Goal: Information Seeking & Learning: Learn about a topic

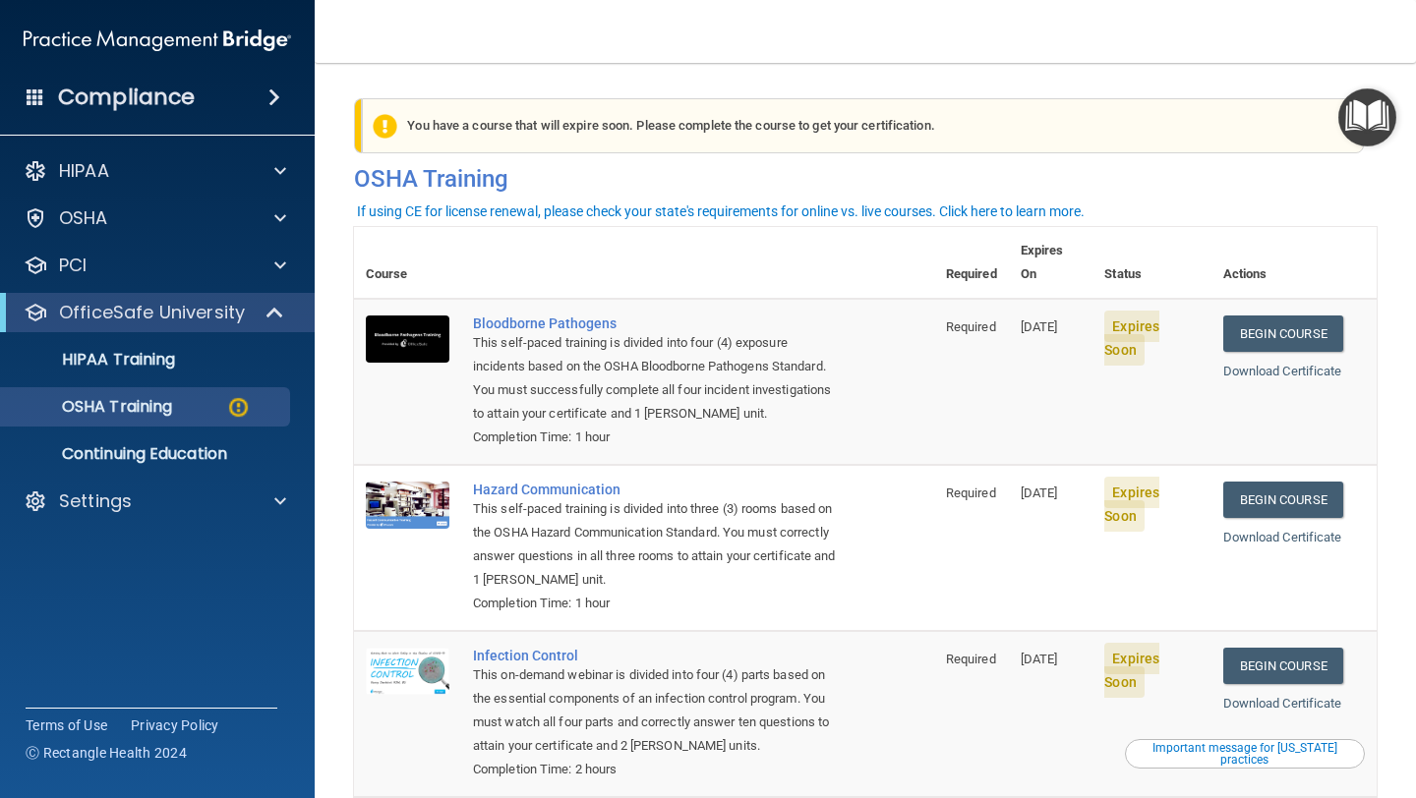
click at [1048, 101] on div "You have a course that will expire soon. Please complete the course to get your…" at bounding box center [863, 125] width 1002 height 55
click at [1265, 316] on link "Begin Course" at bounding box center [1283, 334] width 120 height 36
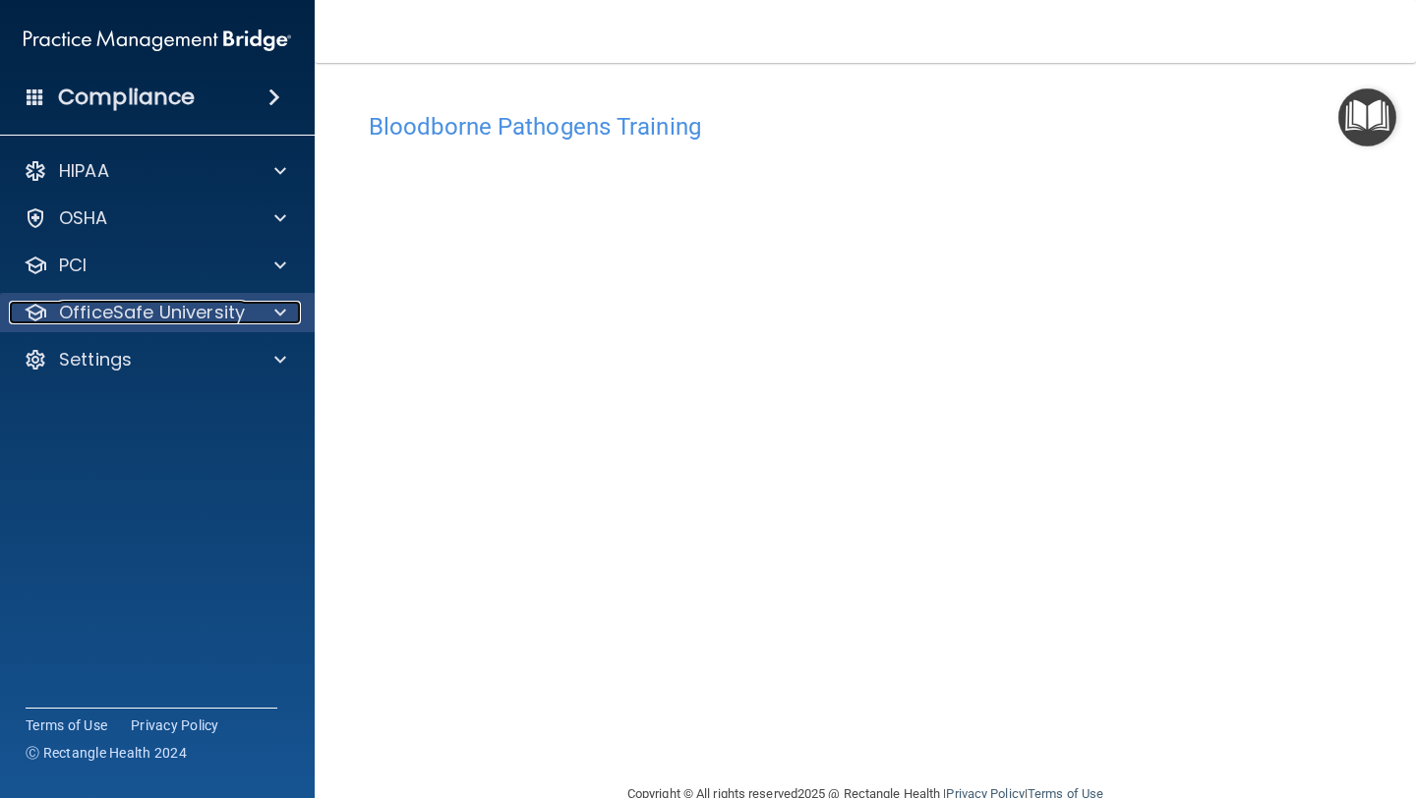
click at [152, 323] on p "OfficeSafe University" at bounding box center [152, 313] width 186 height 24
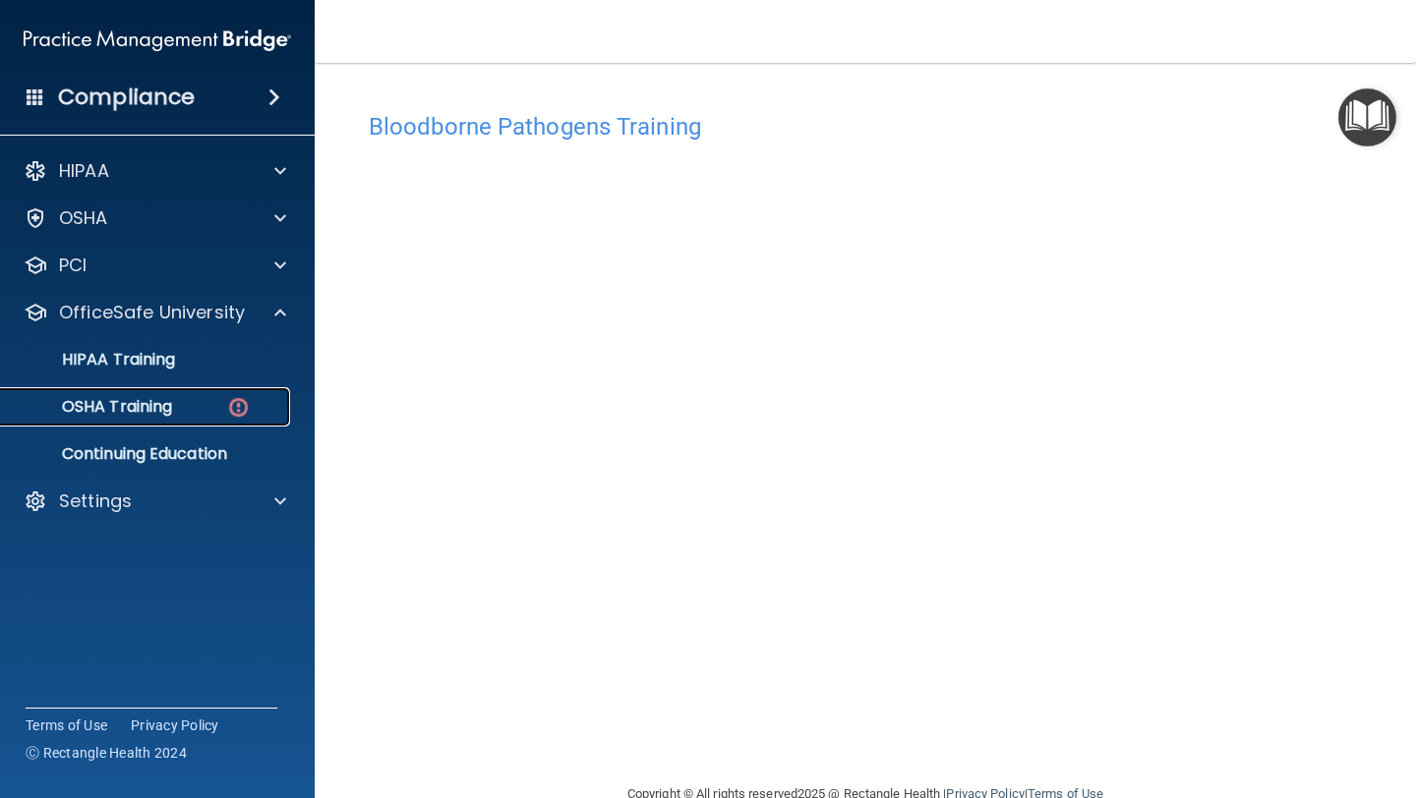
click at [151, 406] on p "OSHA Training" at bounding box center [92, 407] width 159 height 20
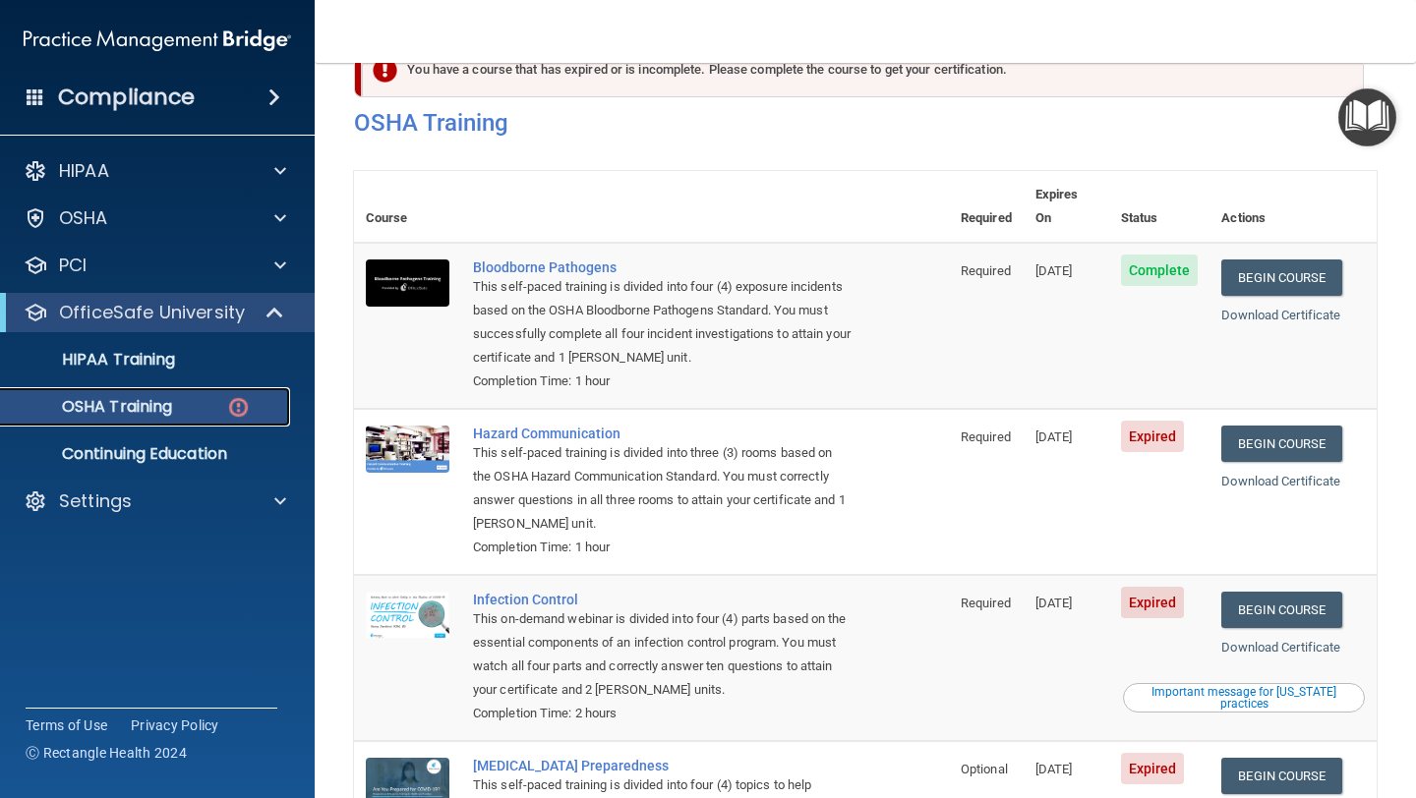
scroll to position [37, 0]
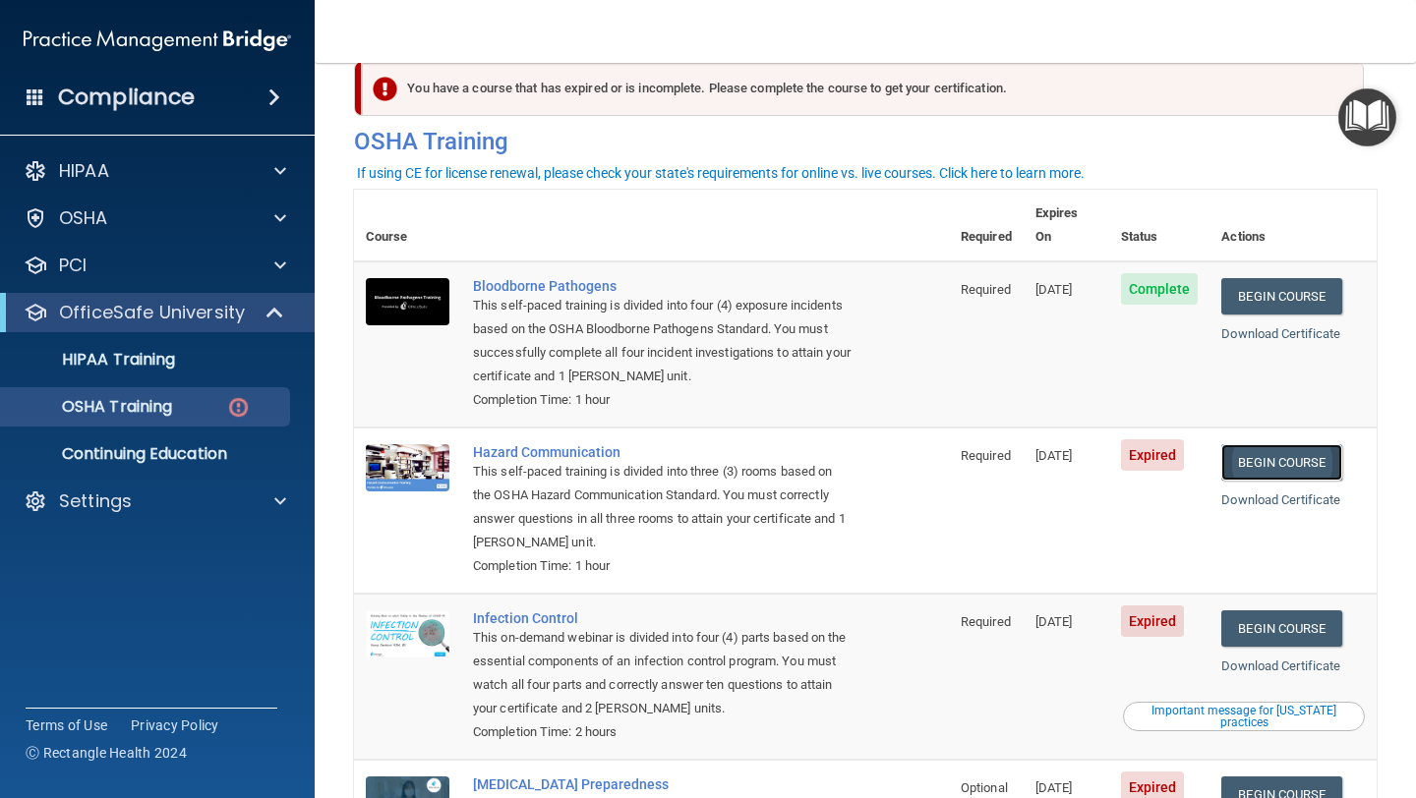
click at [1289, 444] on link "Begin Course" at bounding box center [1281, 462] width 120 height 36
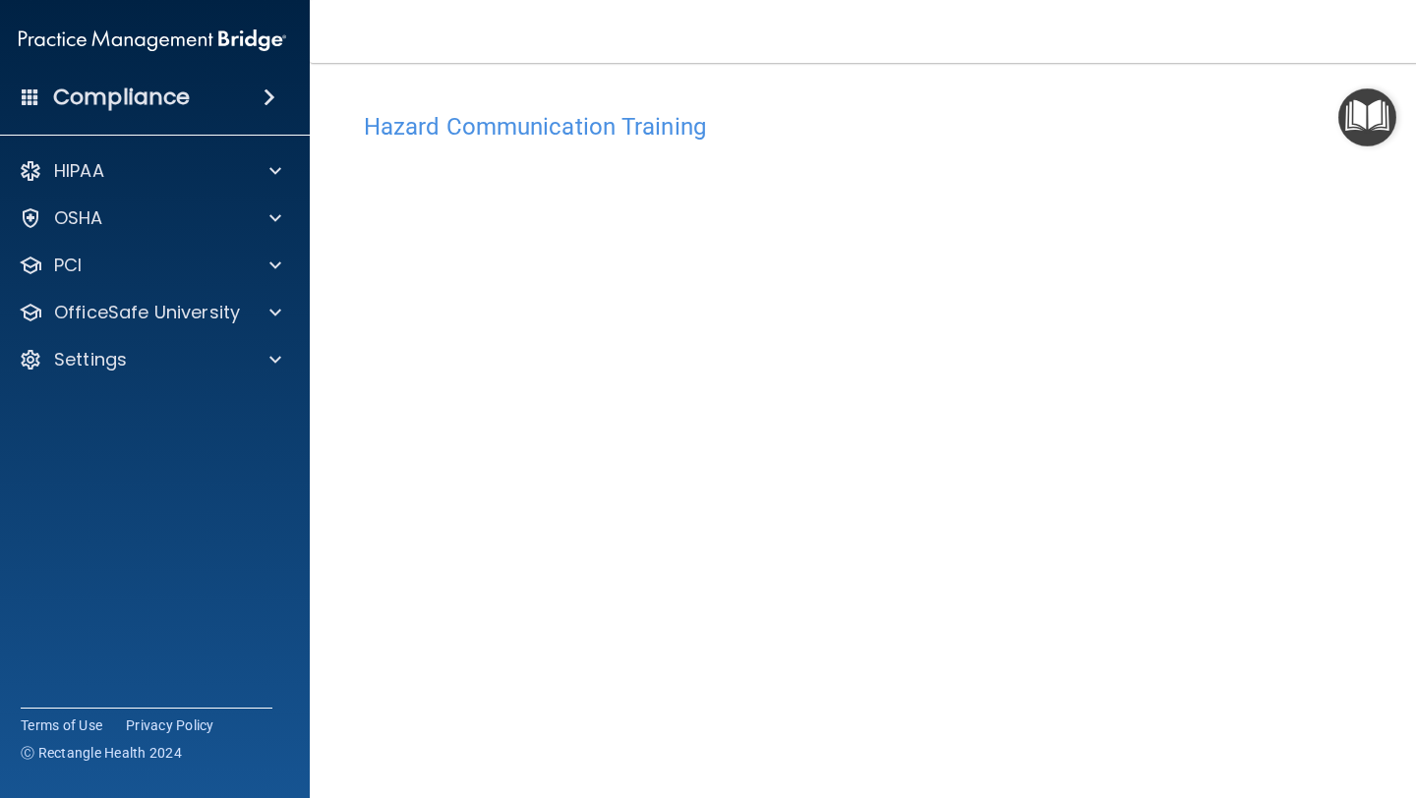
click at [1368, 139] on img "Open Resource Center" at bounding box center [1367, 117] width 58 height 58
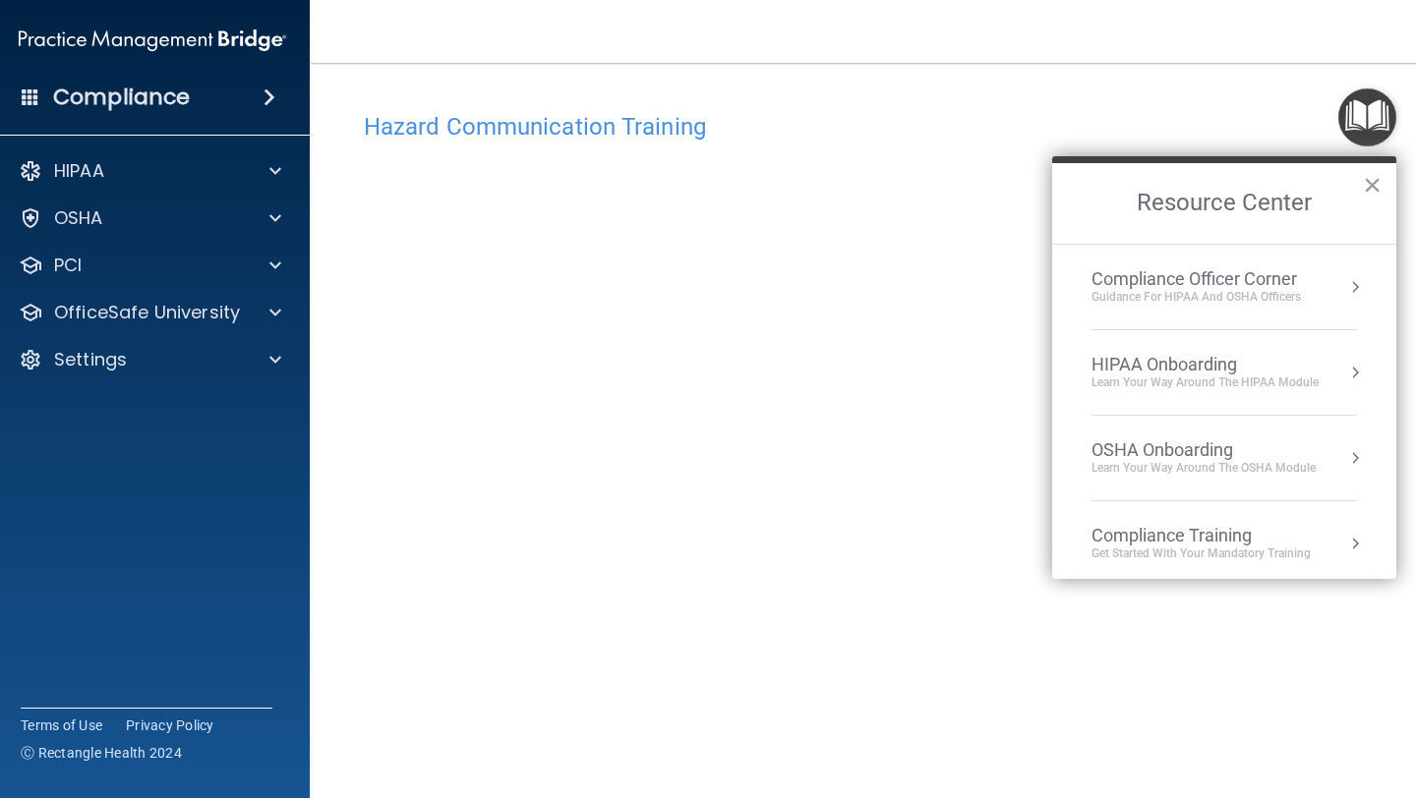
click at [1372, 188] on button "×" at bounding box center [1372, 184] width 19 height 31
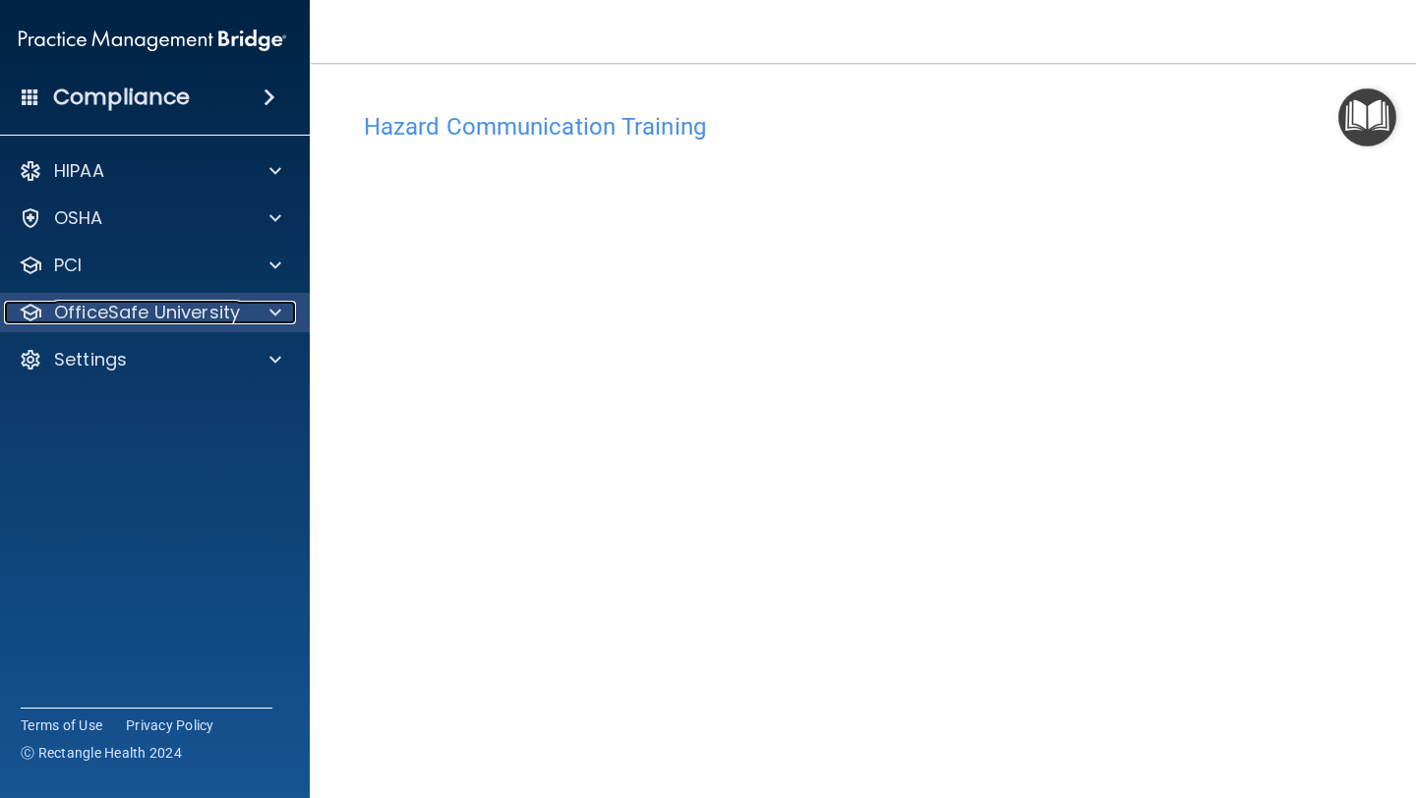
click at [195, 320] on p "OfficeSafe University" at bounding box center [147, 313] width 186 height 24
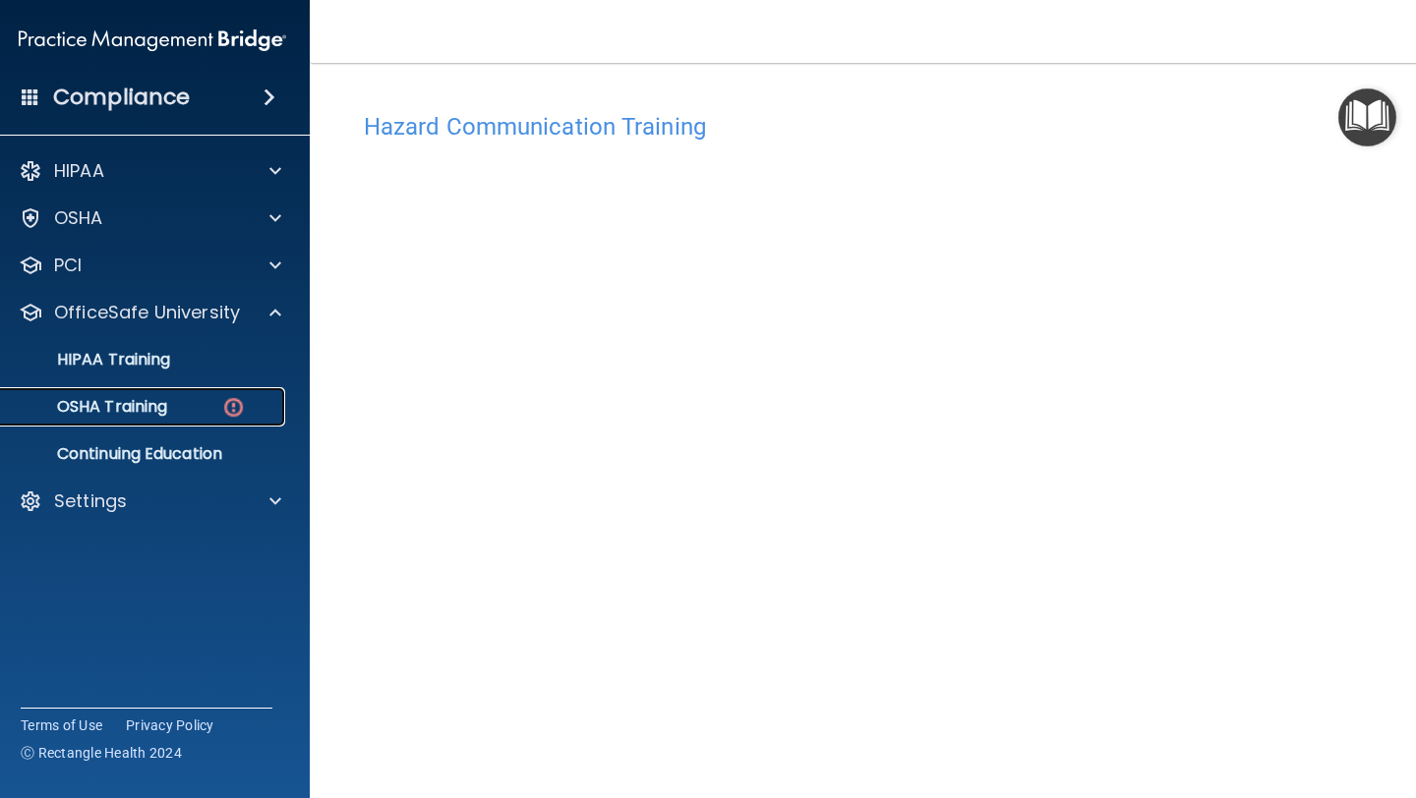
click at [182, 410] on div "OSHA Training" at bounding box center [142, 407] width 268 height 20
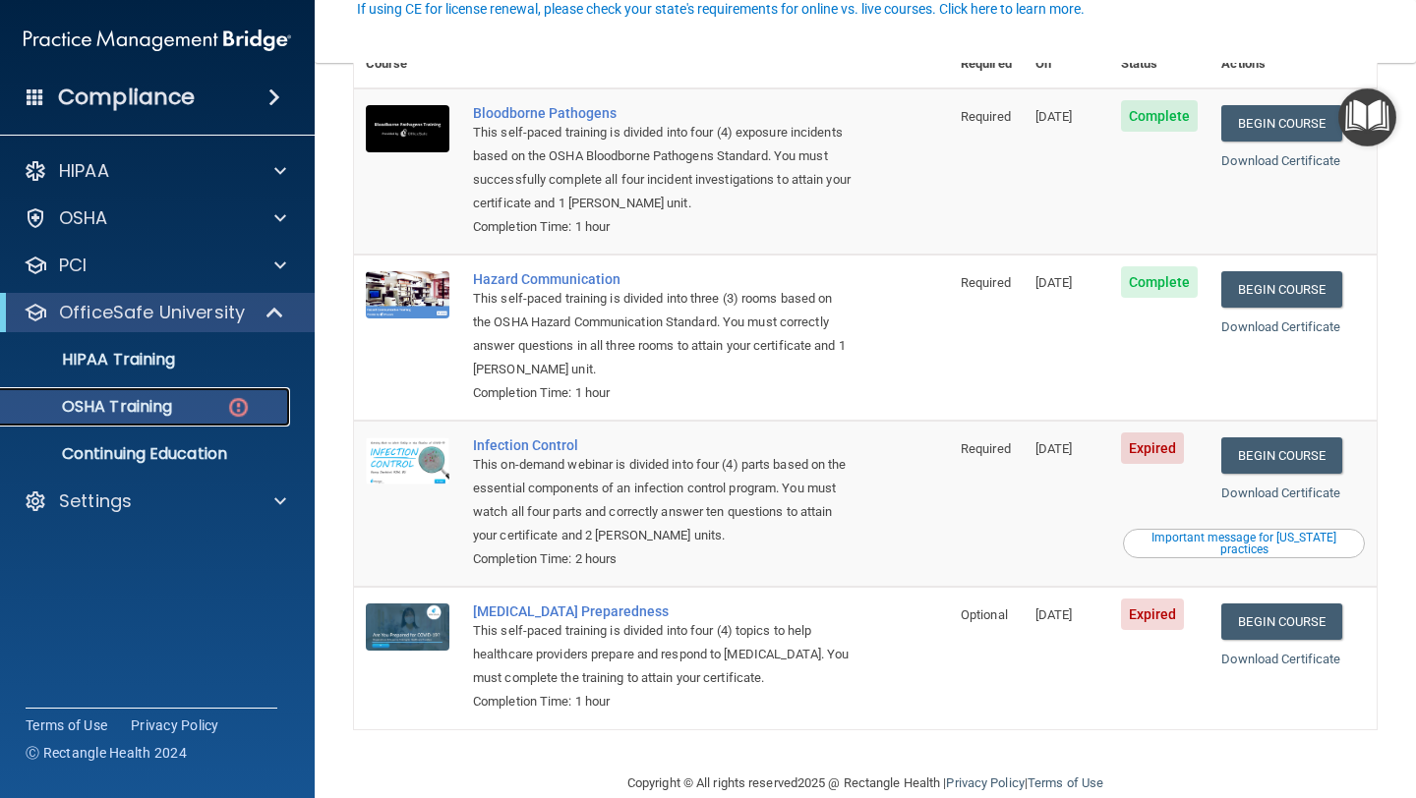
scroll to position [221, 0]
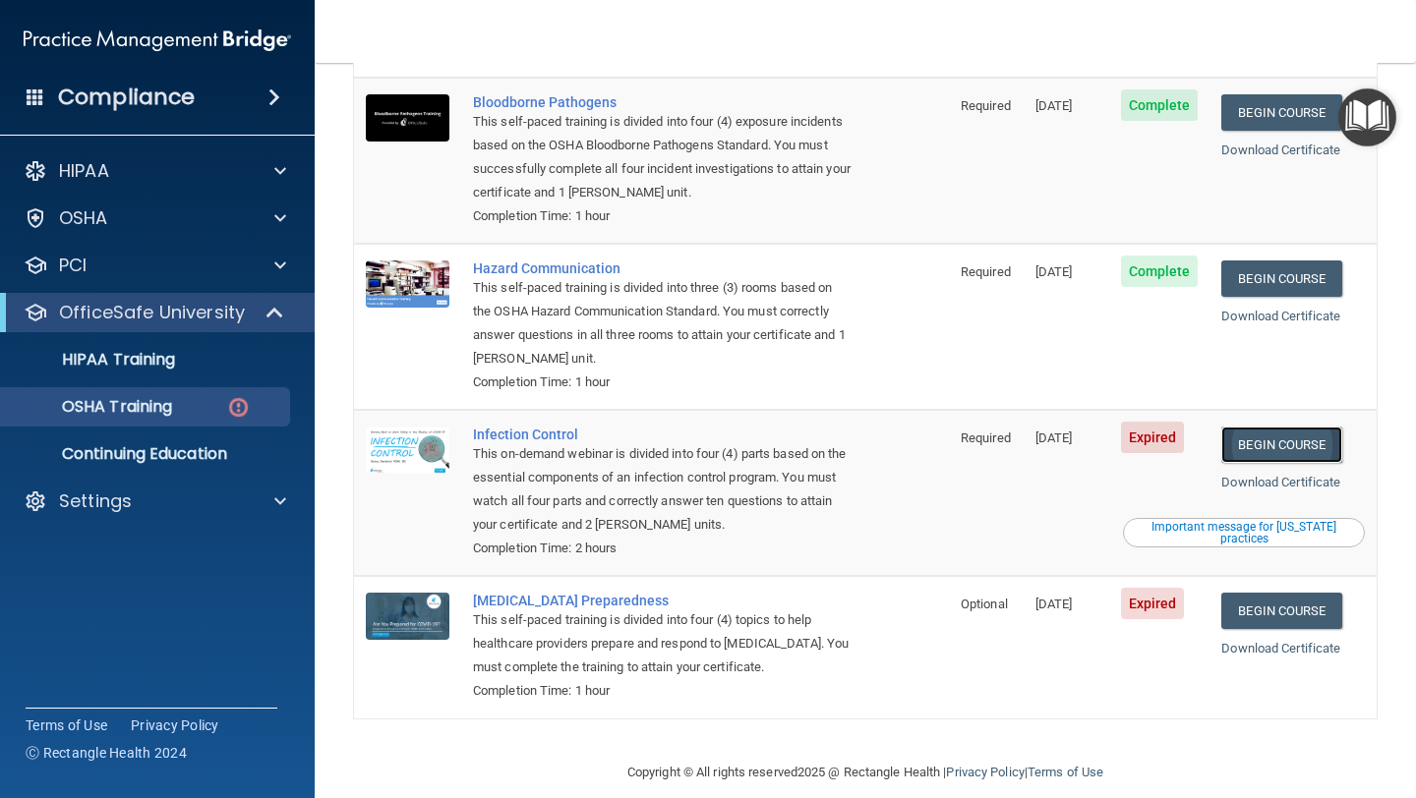
click at [1302, 427] on link "Begin Course" at bounding box center [1281, 445] width 120 height 36
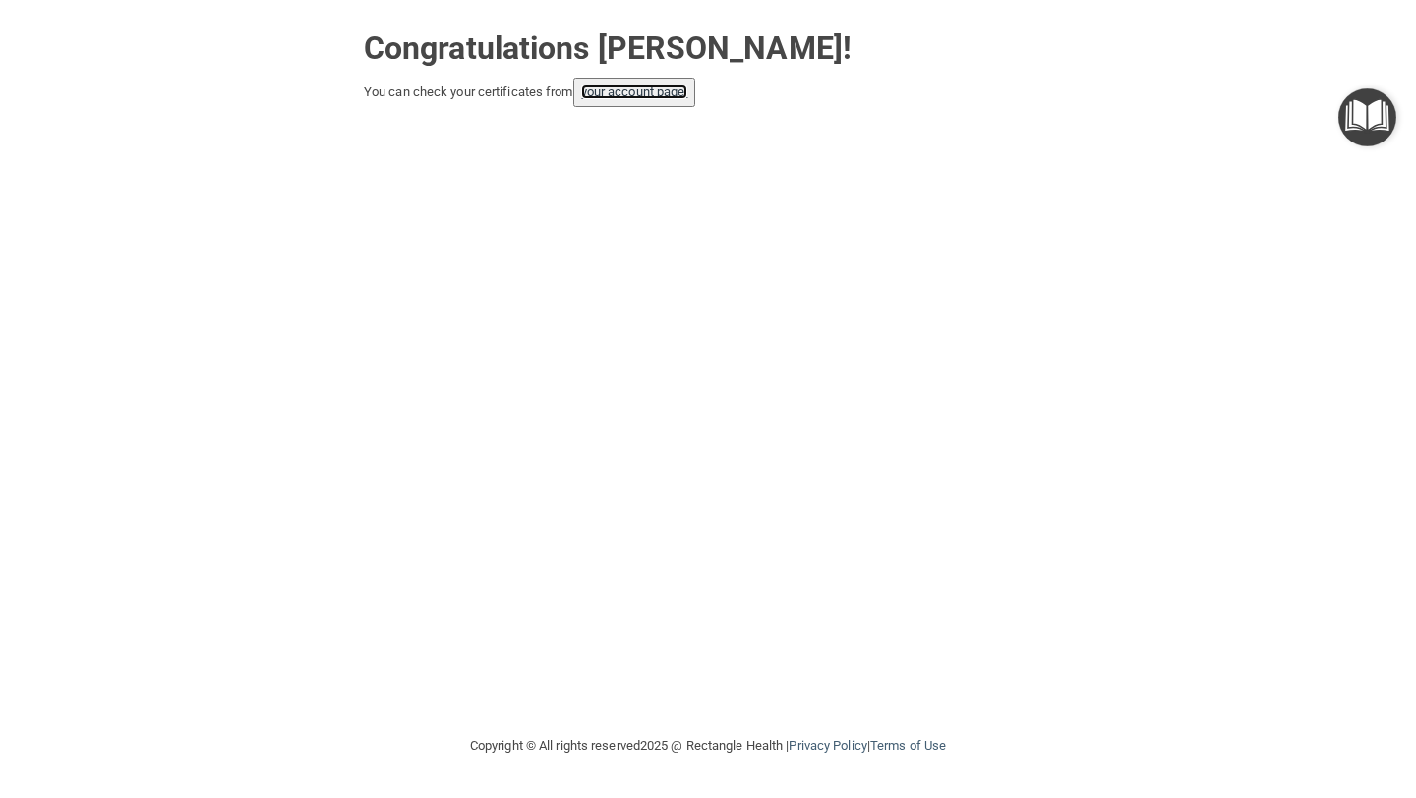
click at [641, 96] on link "your account page!" at bounding box center [634, 92] width 107 height 15
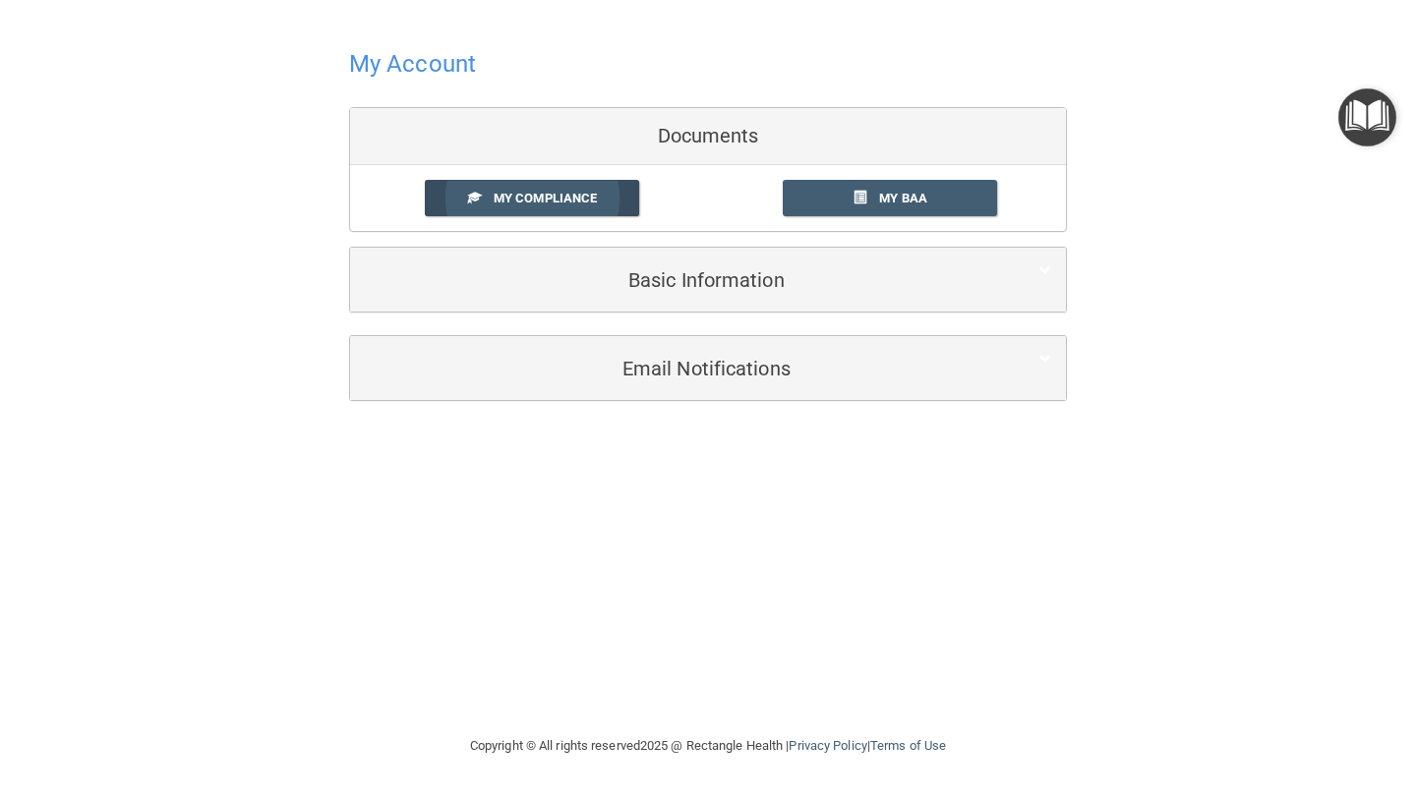
click at [562, 195] on span "My Compliance" at bounding box center [545, 198] width 103 height 15
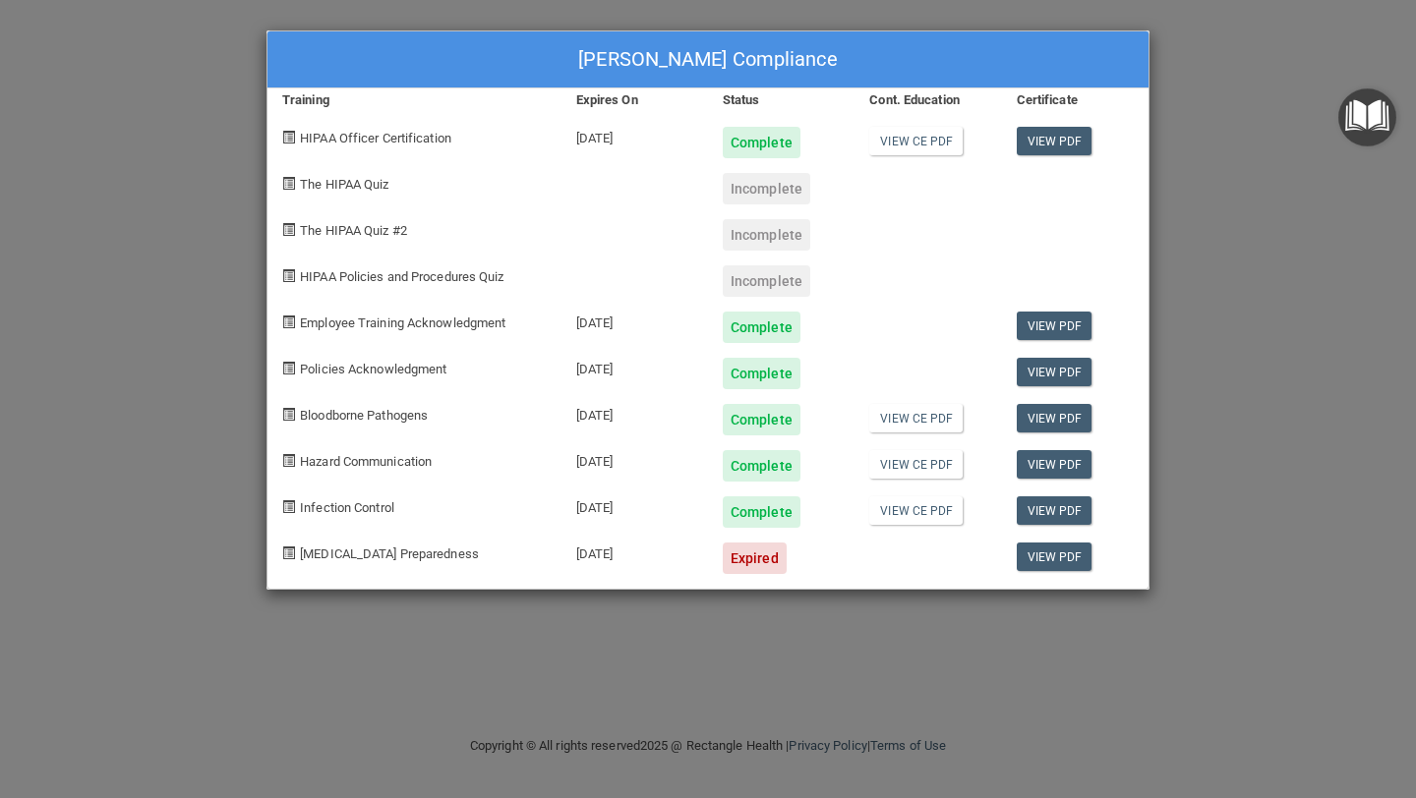
click at [777, 560] on div "Expired" at bounding box center [755, 558] width 64 height 31
click at [747, 563] on div "Expired" at bounding box center [755, 558] width 64 height 31
click at [743, 556] on div "Expired" at bounding box center [755, 558] width 64 height 31
click at [766, 198] on div "Incomplete" at bounding box center [766, 188] width 87 height 31
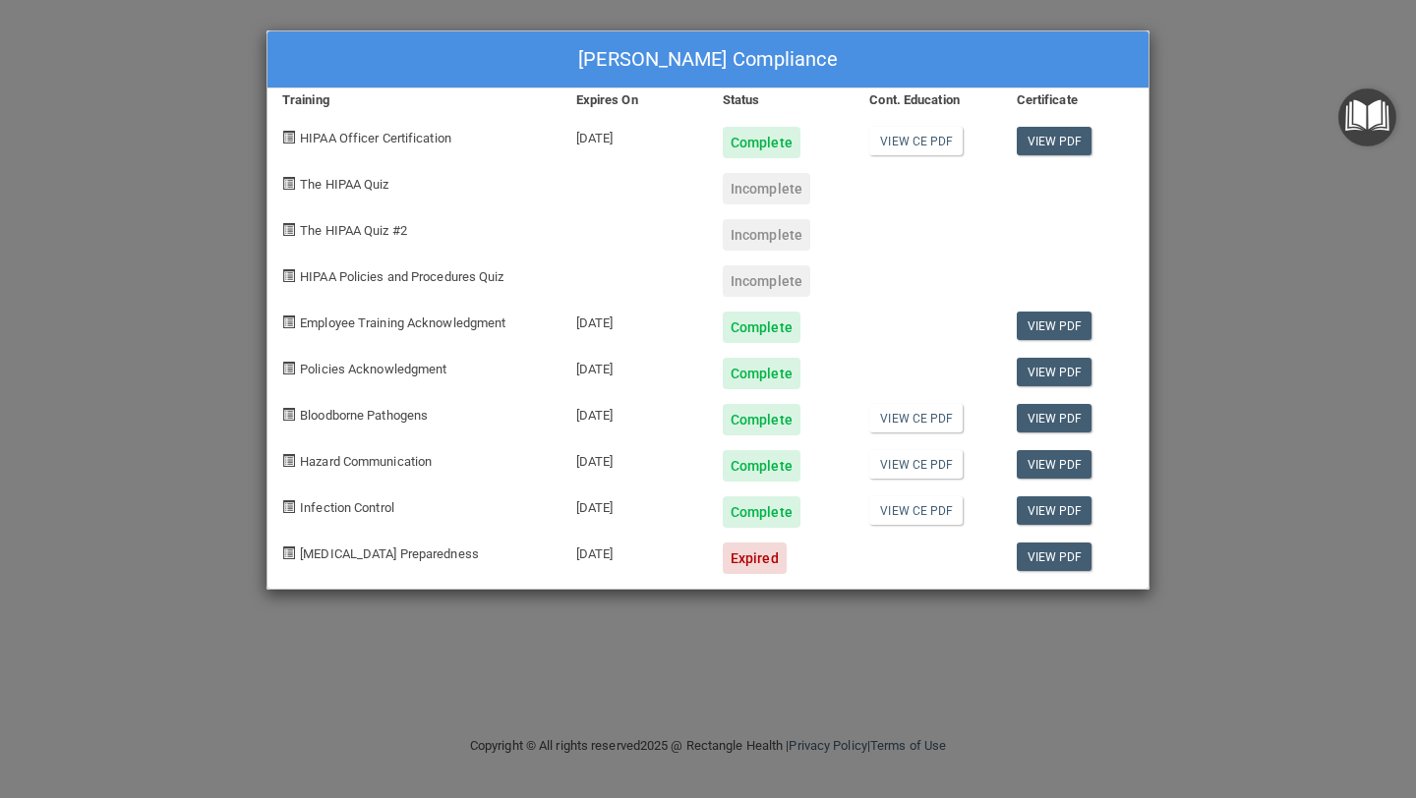
click at [754, 559] on div "Expired" at bounding box center [755, 558] width 64 height 31
click at [1046, 558] on link "View PDF" at bounding box center [1054, 557] width 76 height 29
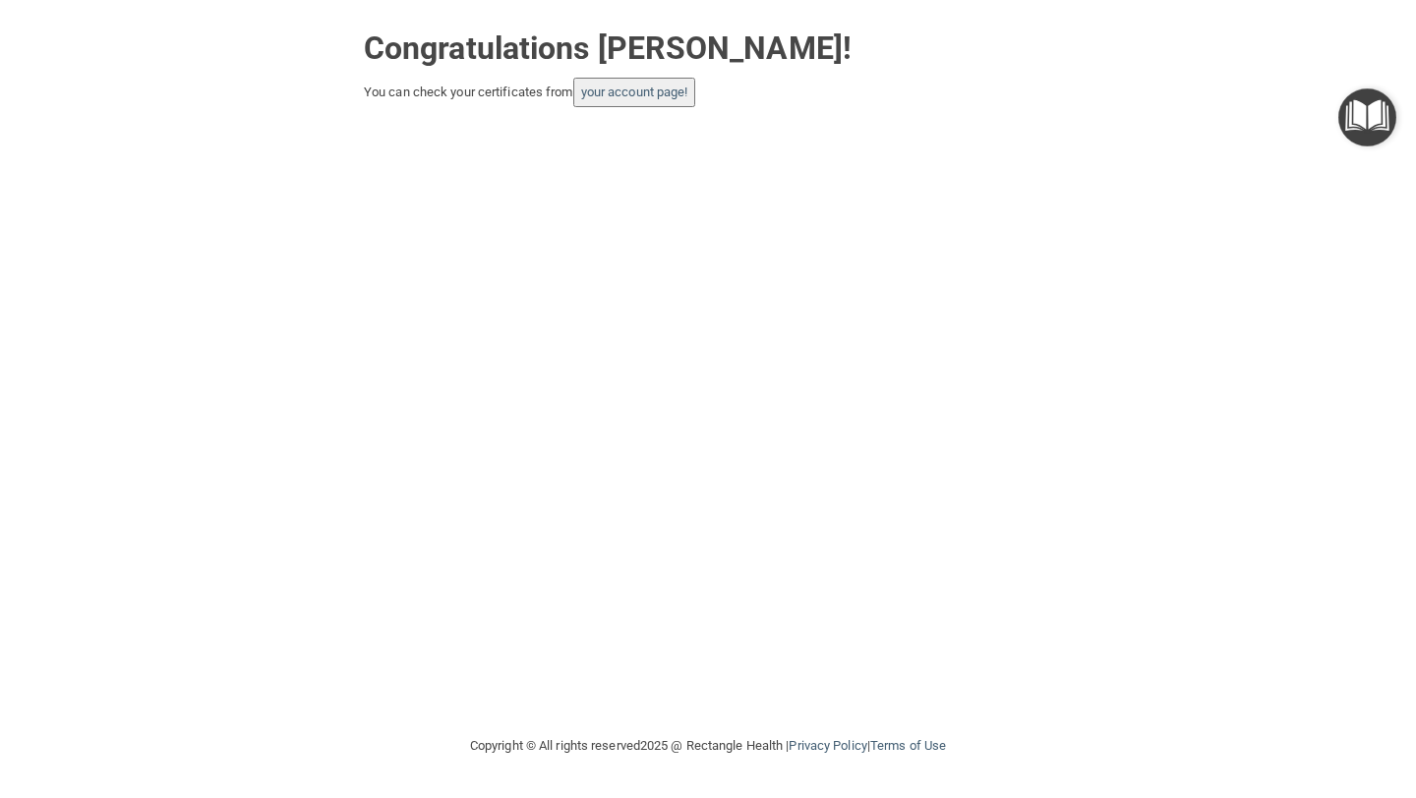
click at [1376, 110] on img "Open Resource Center" at bounding box center [1367, 117] width 58 height 58
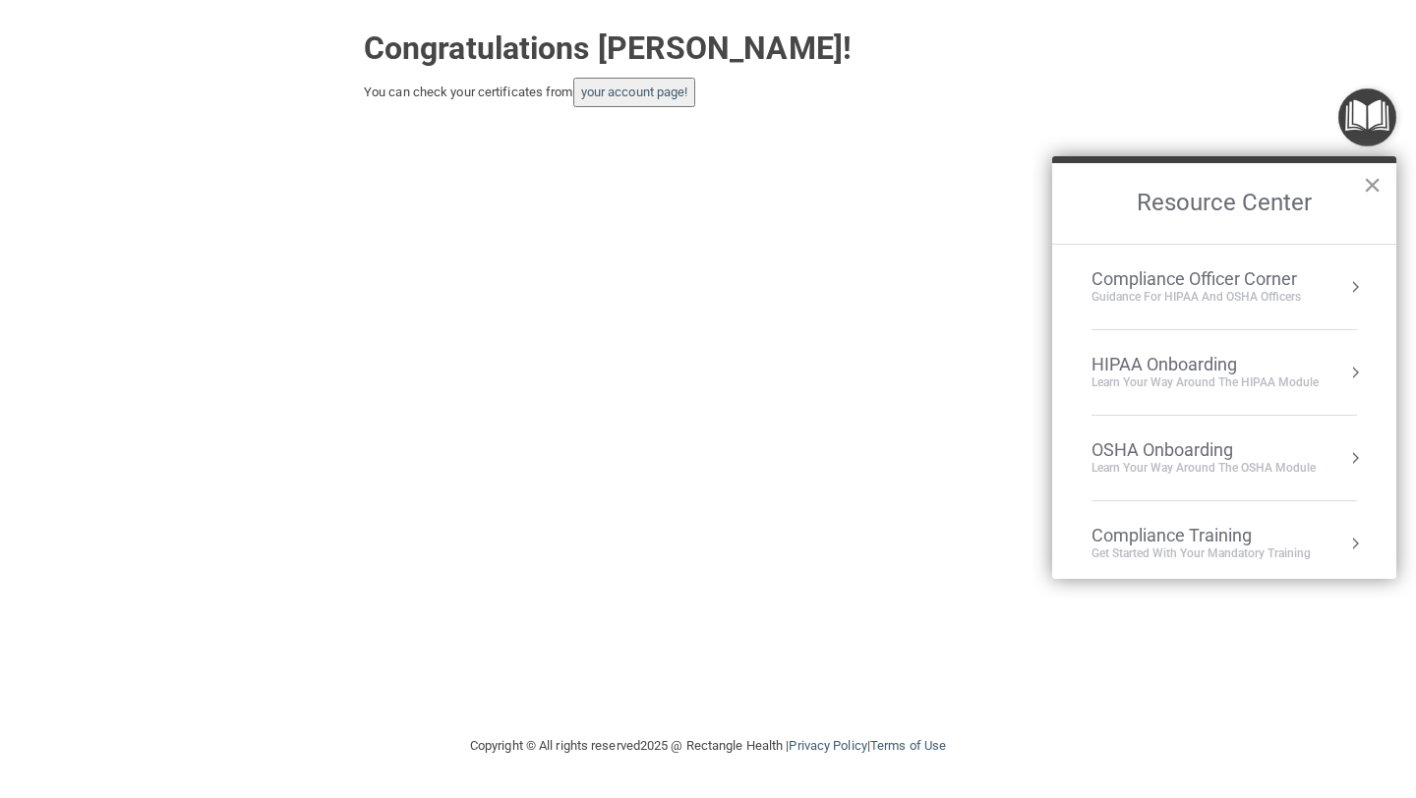
click at [1373, 185] on button "×" at bounding box center [1372, 184] width 19 height 31
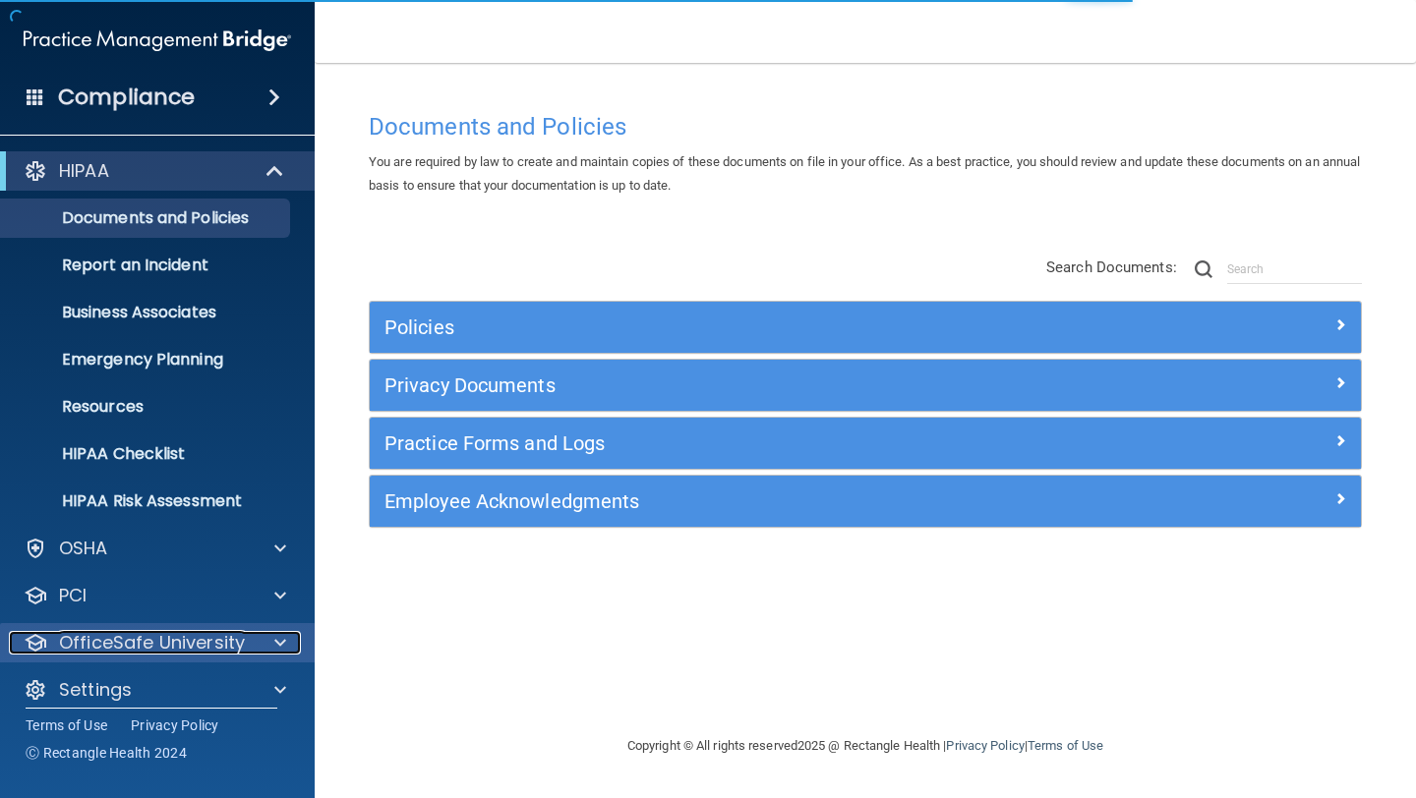
click at [197, 631] on p "OfficeSafe University" at bounding box center [152, 643] width 186 height 24
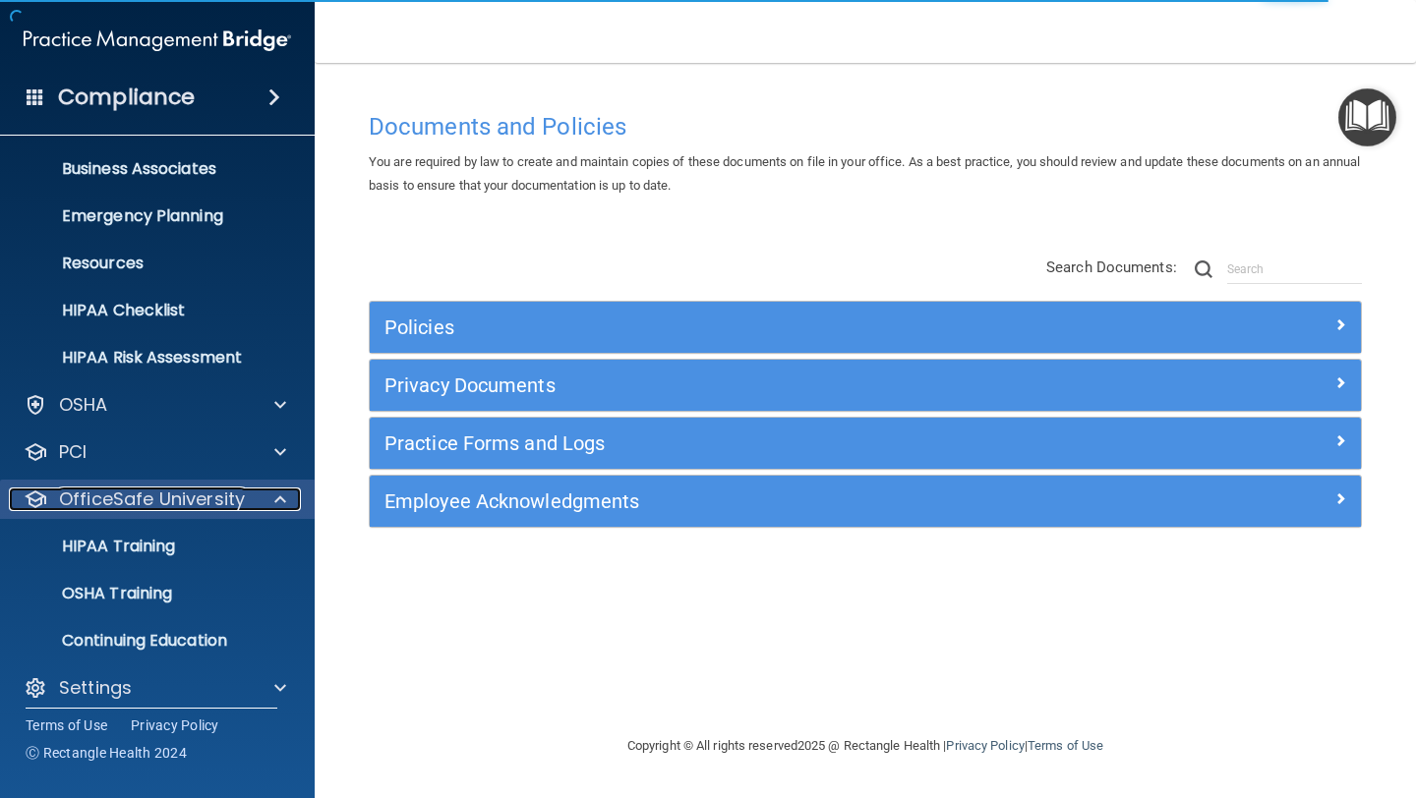
scroll to position [159, 0]
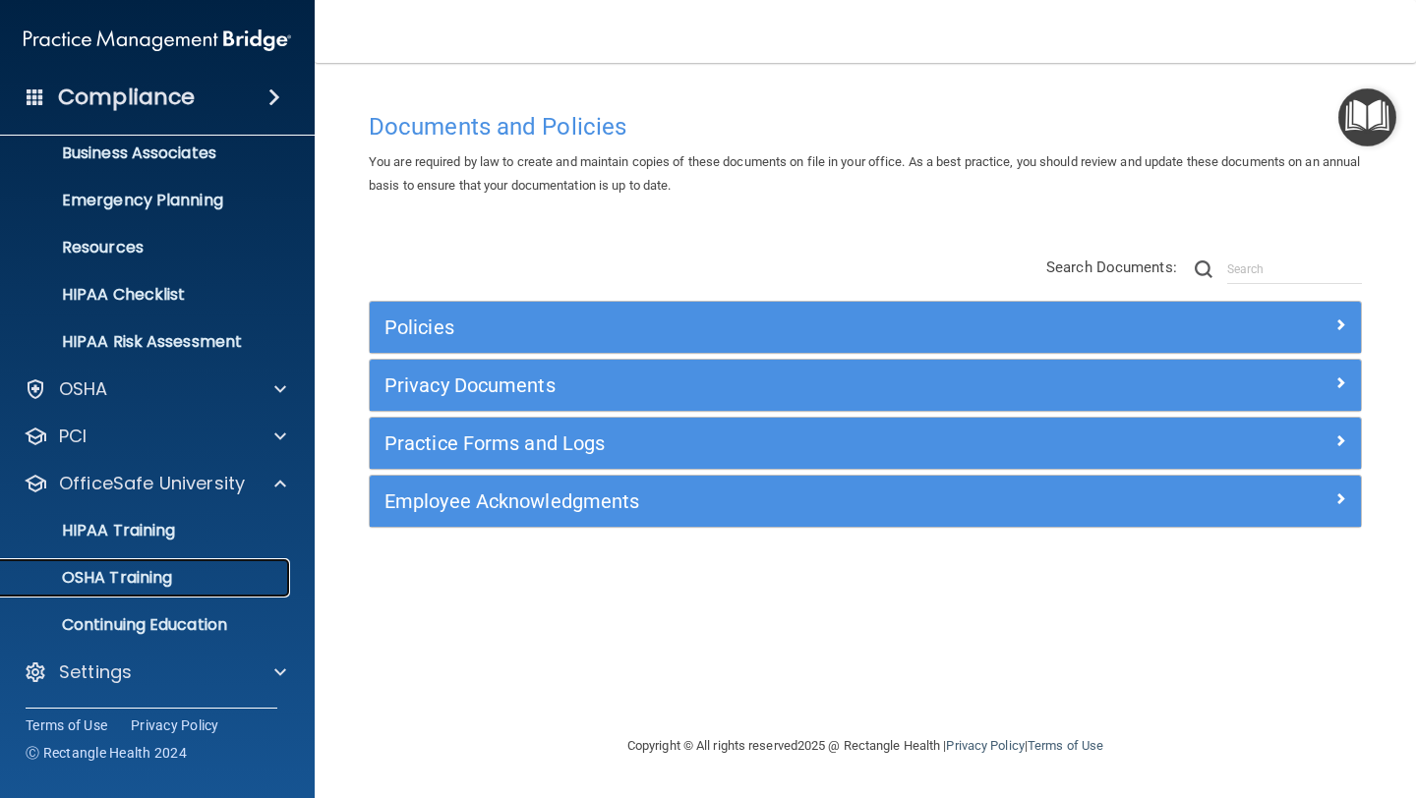
click at [168, 582] on p "OSHA Training" at bounding box center [92, 578] width 159 height 20
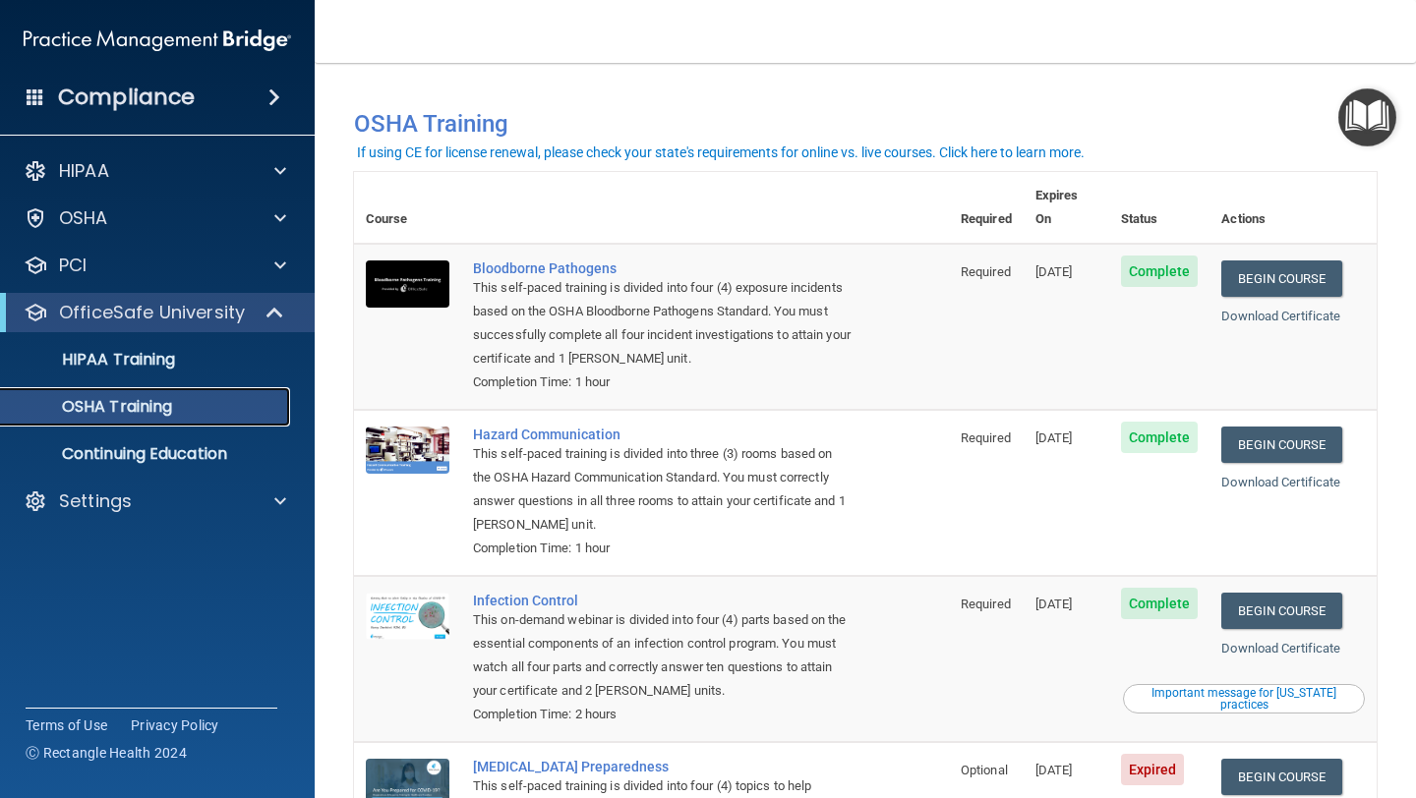
scroll to position [166, 0]
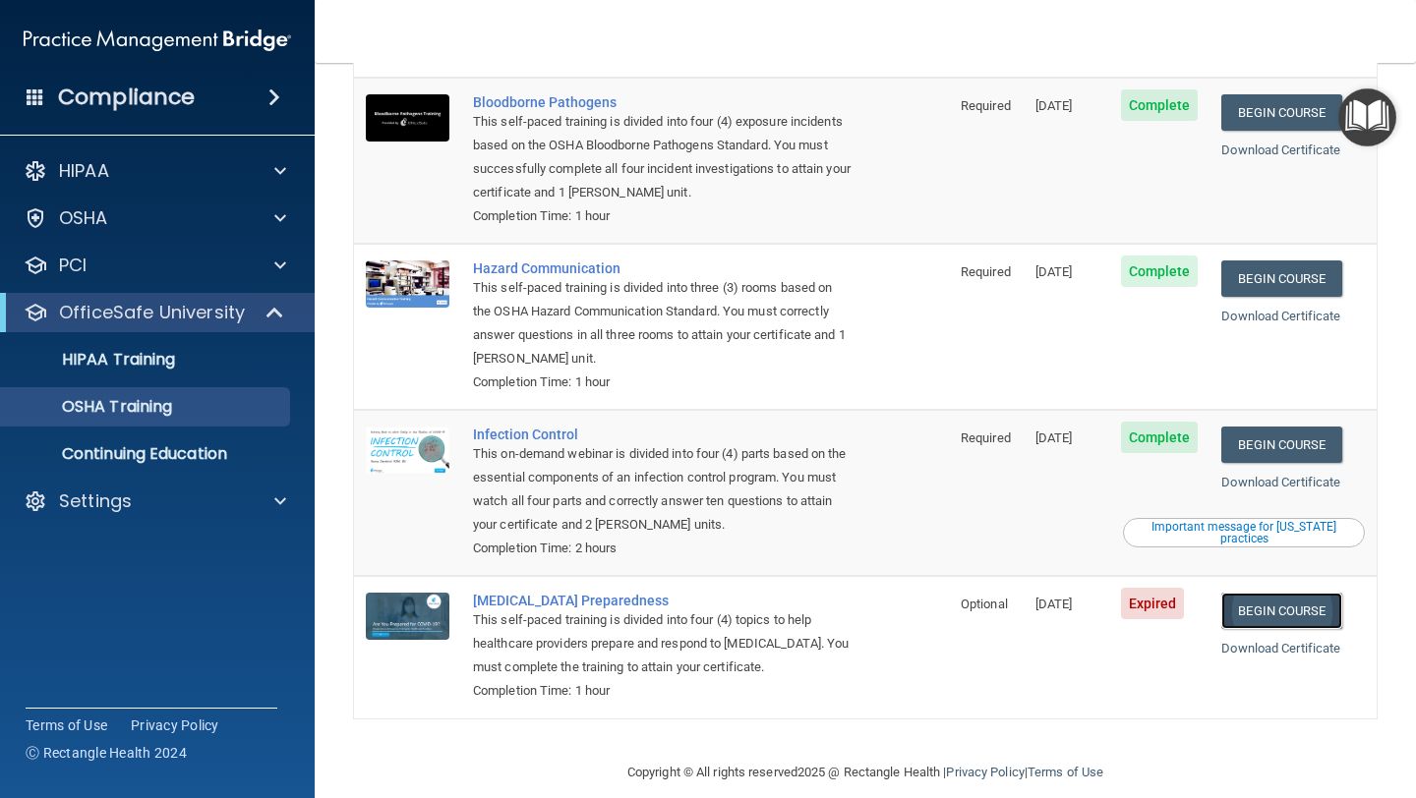
click at [1296, 593] on link "Begin Course" at bounding box center [1281, 611] width 120 height 36
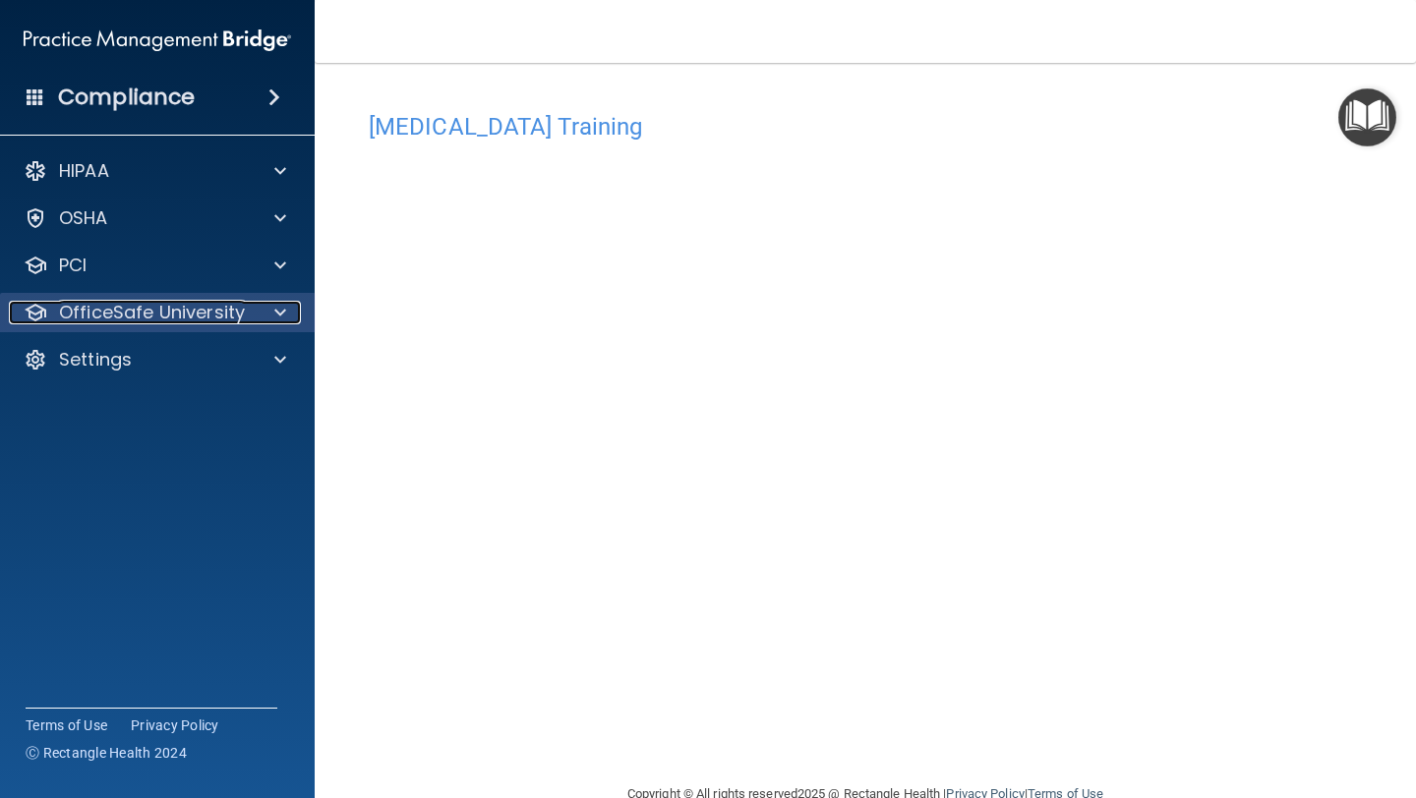
click at [192, 321] on p "OfficeSafe University" at bounding box center [152, 313] width 186 height 24
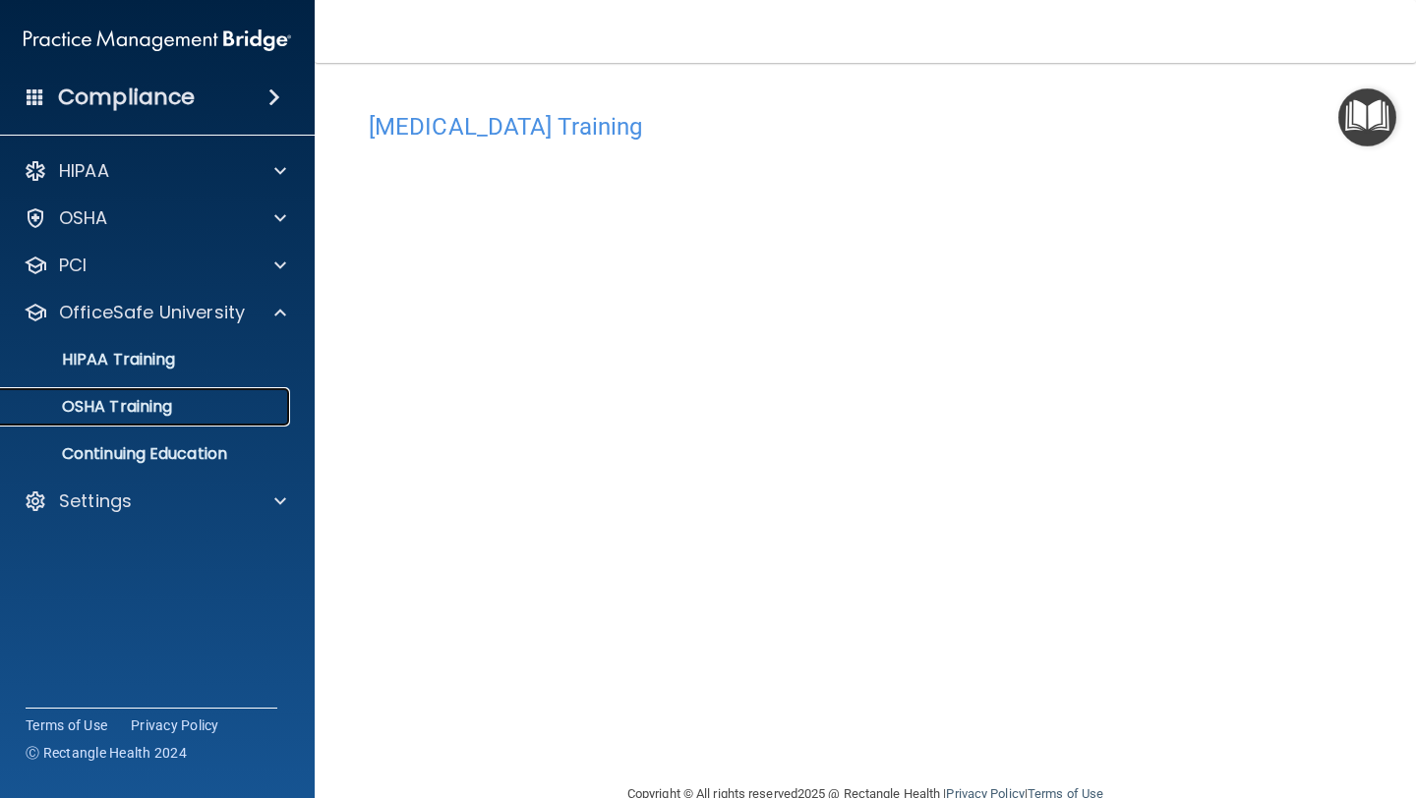
click at [174, 415] on div "OSHA Training" at bounding box center [147, 407] width 268 height 20
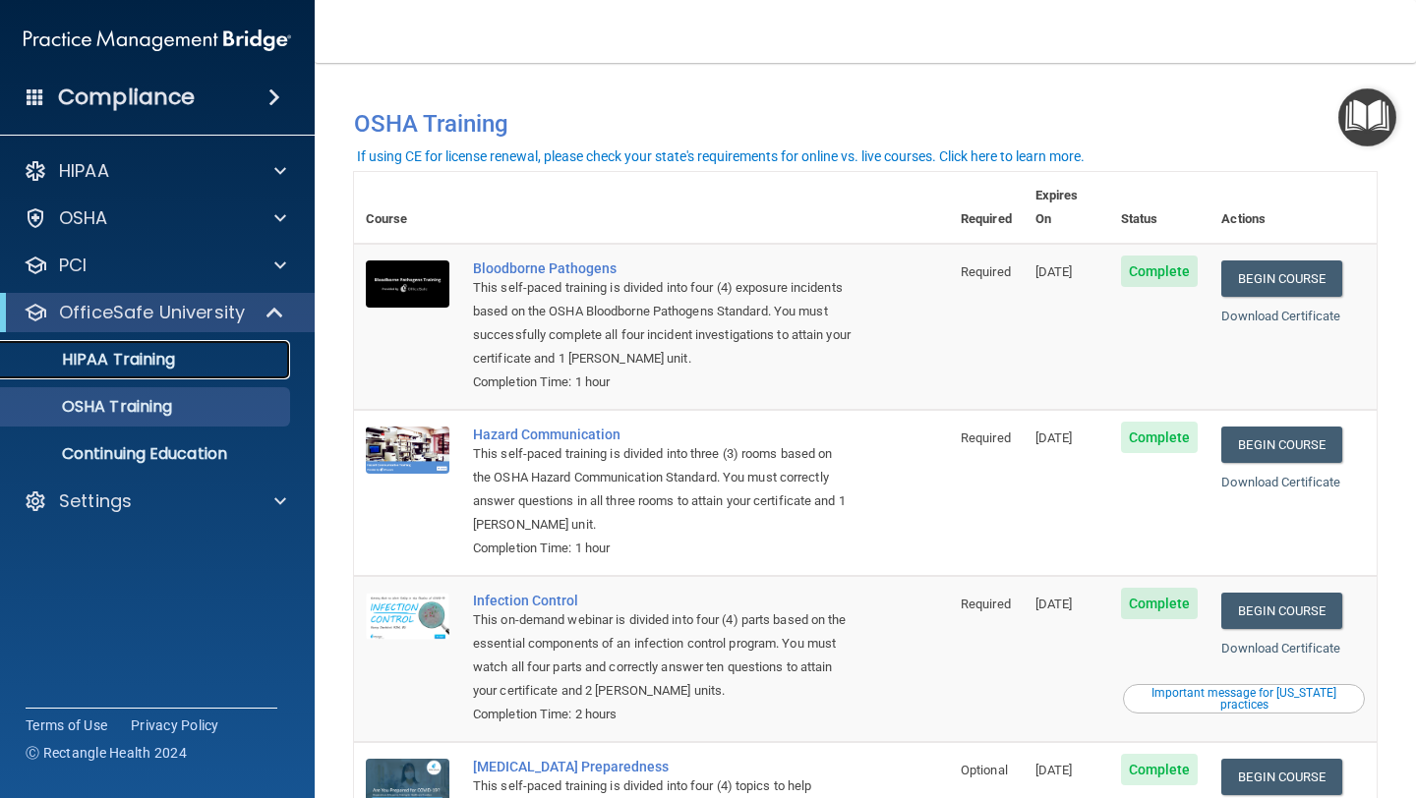
click at [155, 378] on link "HIPAA Training" at bounding box center [135, 359] width 310 height 39
